Goal: Information Seeking & Learning: Learn about a topic

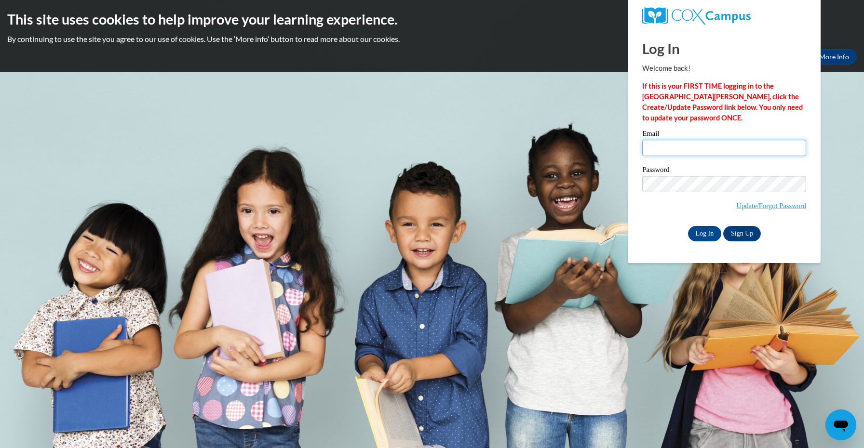
type input "trehamp21@outlook.com"
click at [693, 230] on input "Log In" at bounding box center [705, 233] width 34 height 15
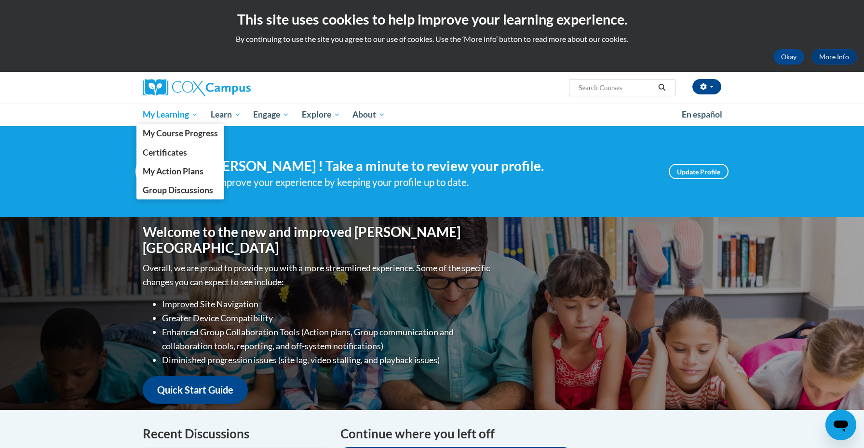
click at [185, 123] on link "My Learning" at bounding box center [170, 115] width 68 height 22
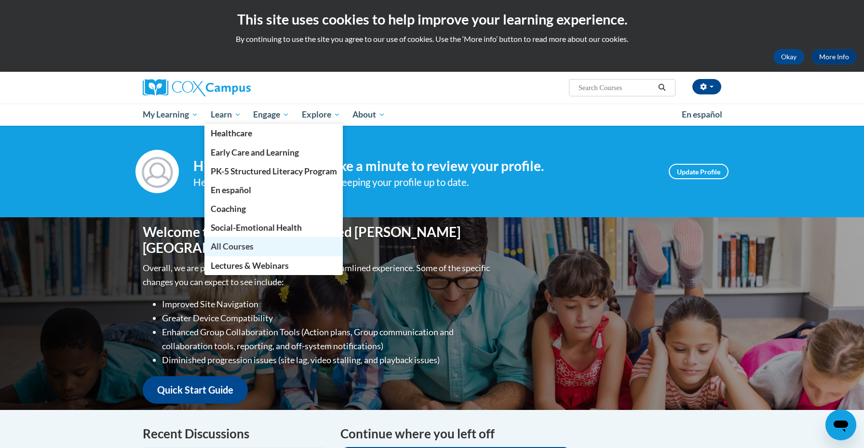
click at [229, 250] on span "All Courses" at bounding box center [232, 246] width 43 height 10
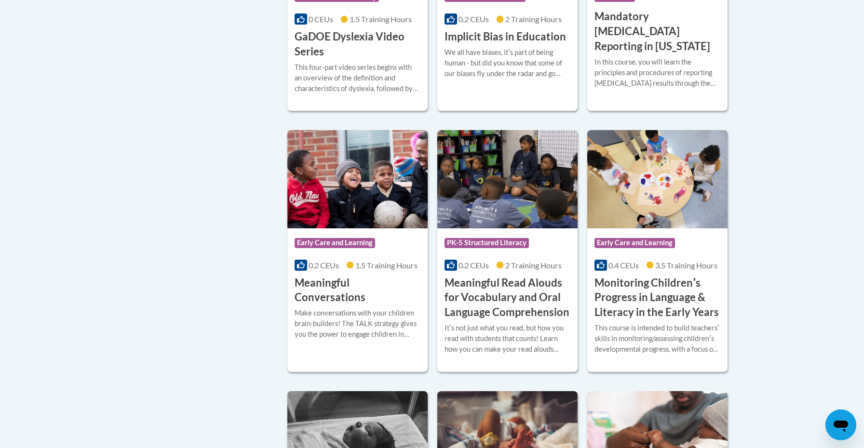
scroll to position [1457, 0]
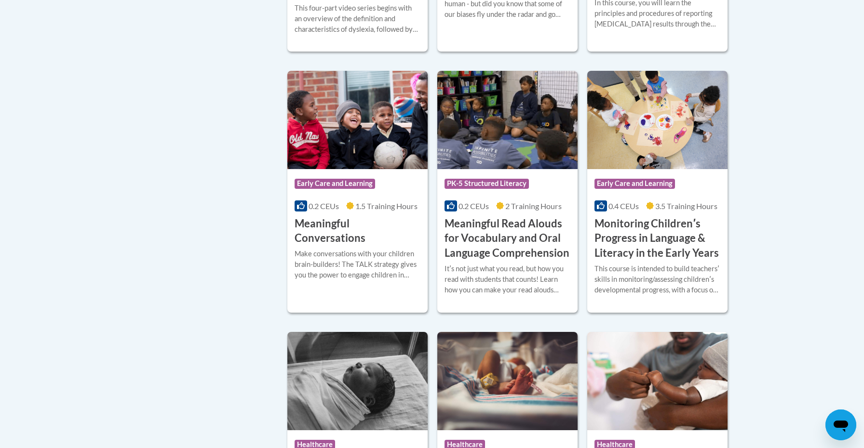
click at [602, 228] on h3 "Monitoring Childrenʹs Progress in Language & Literacy in the Early Years" at bounding box center [657, 238] width 126 height 44
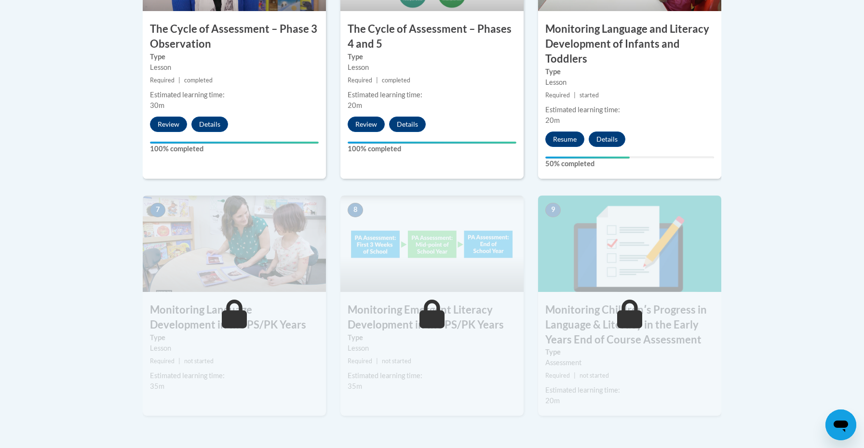
scroll to position [696, 0]
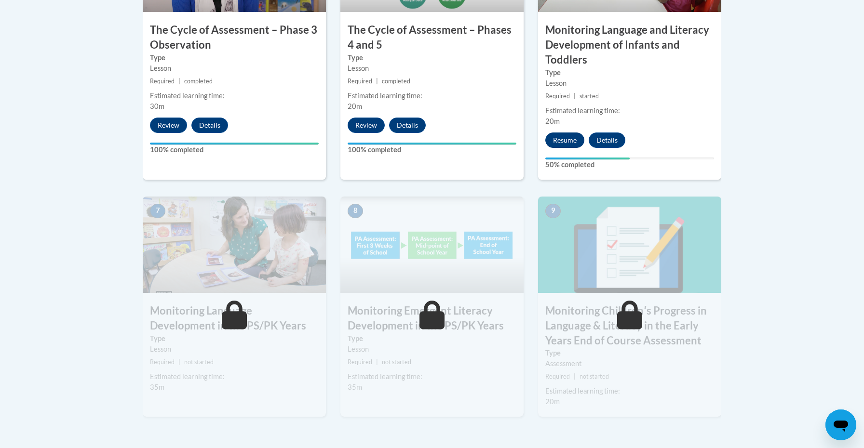
click at [573, 138] on button "Resume" at bounding box center [564, 140] width 39 height 15
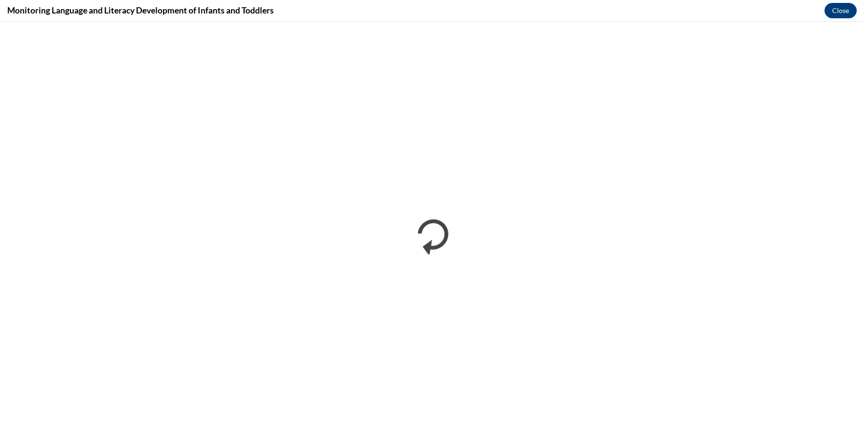
scroll to position [0, 0]
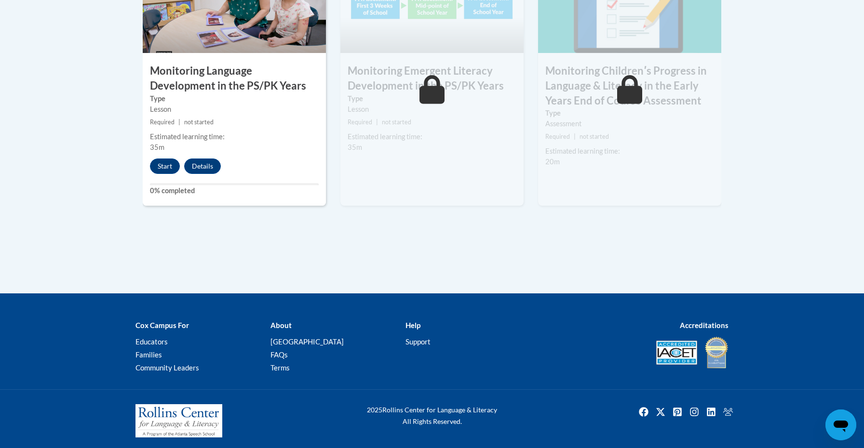
scroll to position [936, 0]
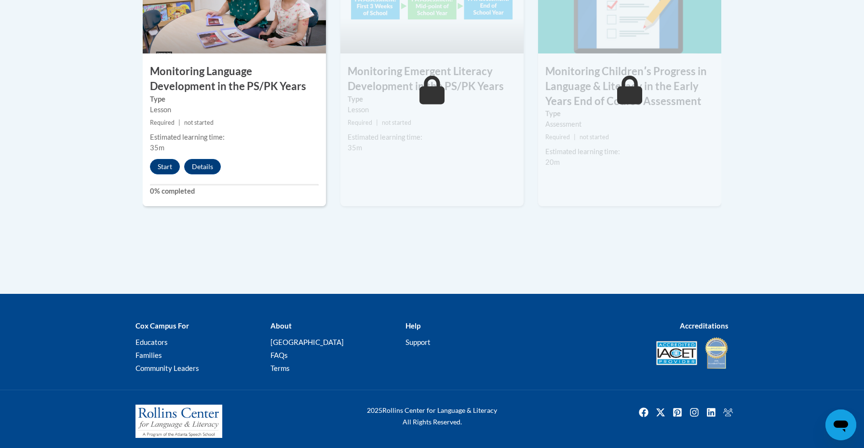
click at [169, 171] on div "7 Monitoring Language Development in the PS/PK Years Type Lesson Required | not…" at bounding box center [234, 81] width 183 height 249
click at [168, 168] on button "Start" at bounding box center [165, 166] width 30 height 15
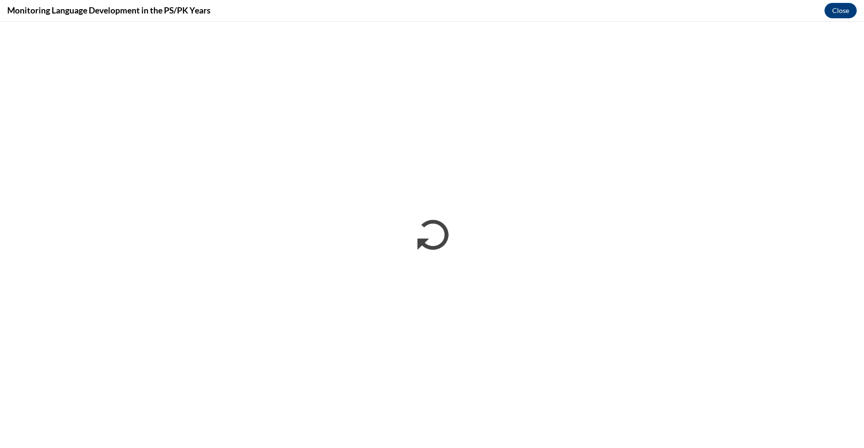
scroll to position [0, 0]
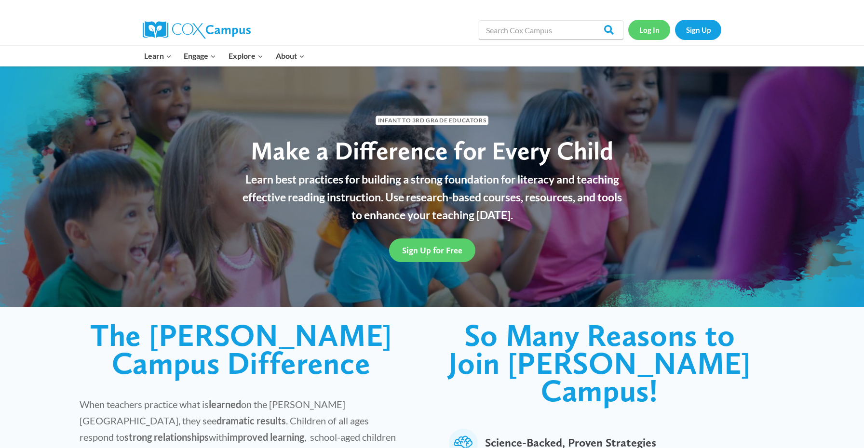
click at [651, 32] on link "Log In" at bounding box center [649, 30] width 42 height 20
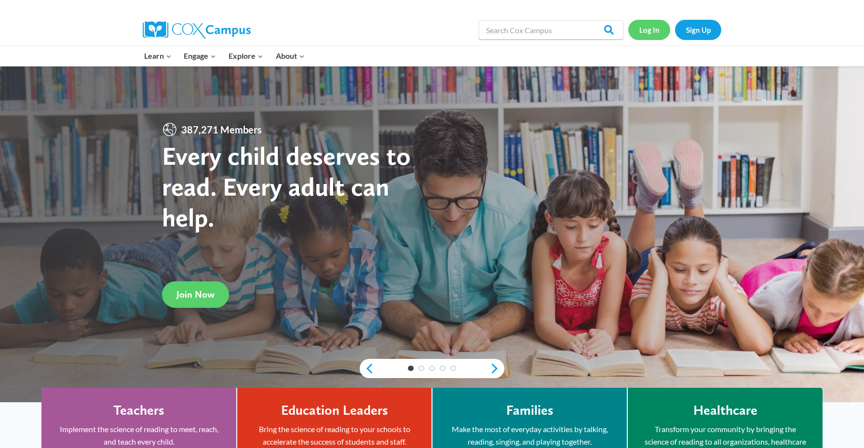
click at [643, 28] on link "Log In" at bounding box center [649, 30] width 42 height 20
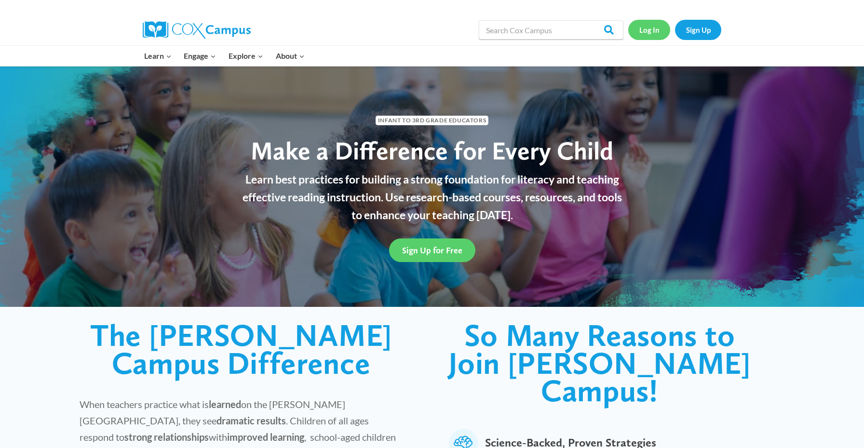
click at [647, 32] on link "Log In" at bounding box center [649, 30] width 42 height 20
click at [642, 37] on link "Log In" at bounding box center [649, 30] width 42 height 20
click at [648, 27] on link "Log In" at bounding box center [649, 30] width 42 height 20
click at [640, 29] on link "Log In" at bounding box center [649, 30] width 42 height 20
click at [649, 31] on link "Log In" at bounding box center [649, 30] width 42 height 20
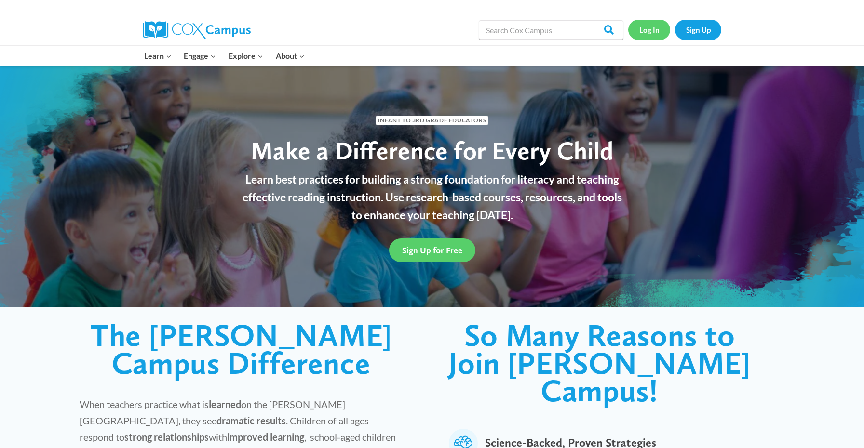
click at [643, 33] on link "Log In" at bounding box center [649, 30] width 42 height 20
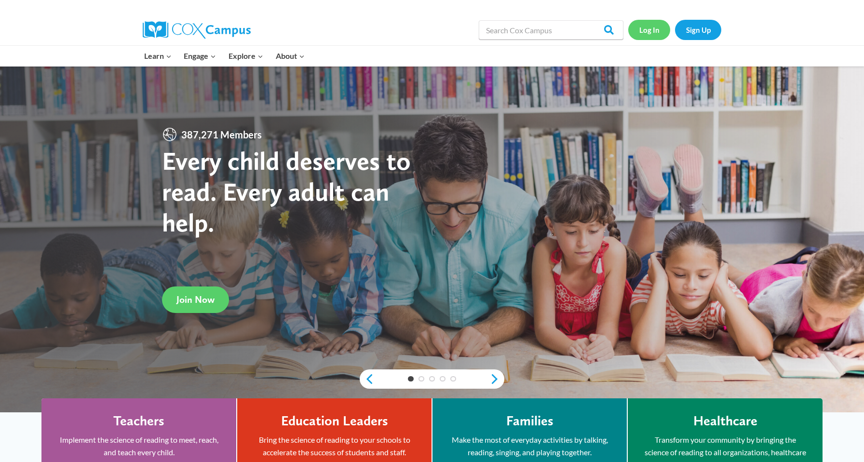
click at [653, 40] on link "Log In" at bounding box center [649, 30] width 42 height 20
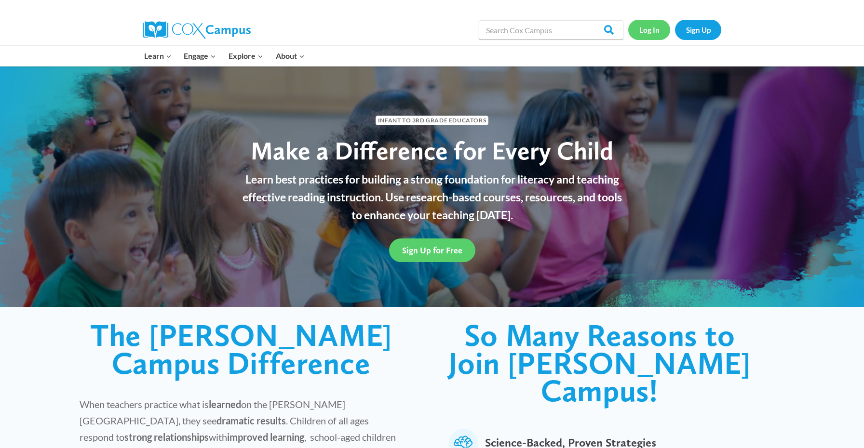
click at [651, 32] on link "Log In" at bounding box center [649, 30] width 42 height 20
click at [433, 254] on span "Sign Up for Free" at bounding box center [432, 250] width 60 height 10
click at [652, 32] on link "Log In" at bounding box center [649, 30] width 42 height 20
